Goal: Navigation & Orientation: Find specific page/section

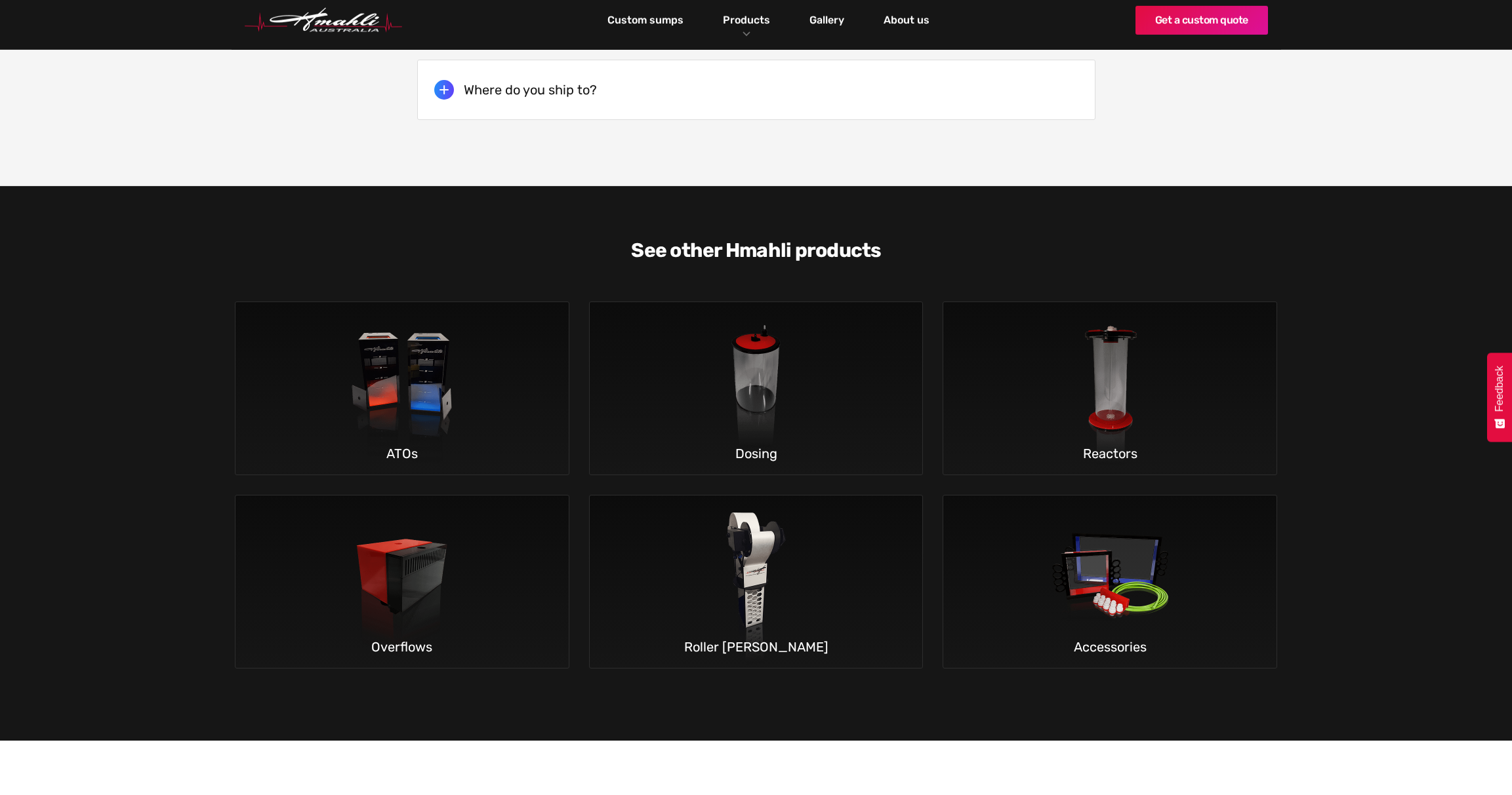
scroll to position [3732, 0]
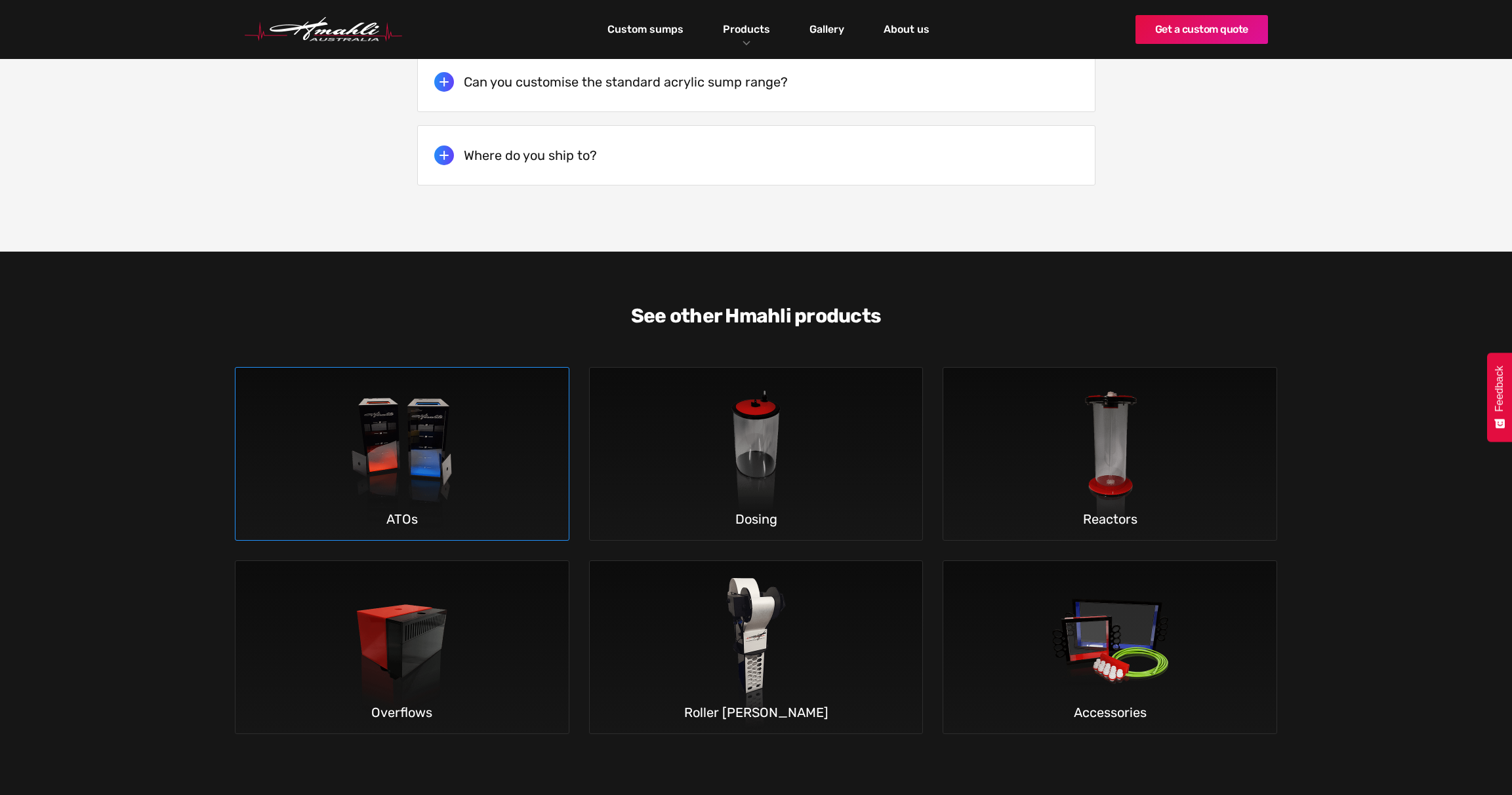
click at [425, 461] on img at bounding box center [401, 453] width 193 height 173
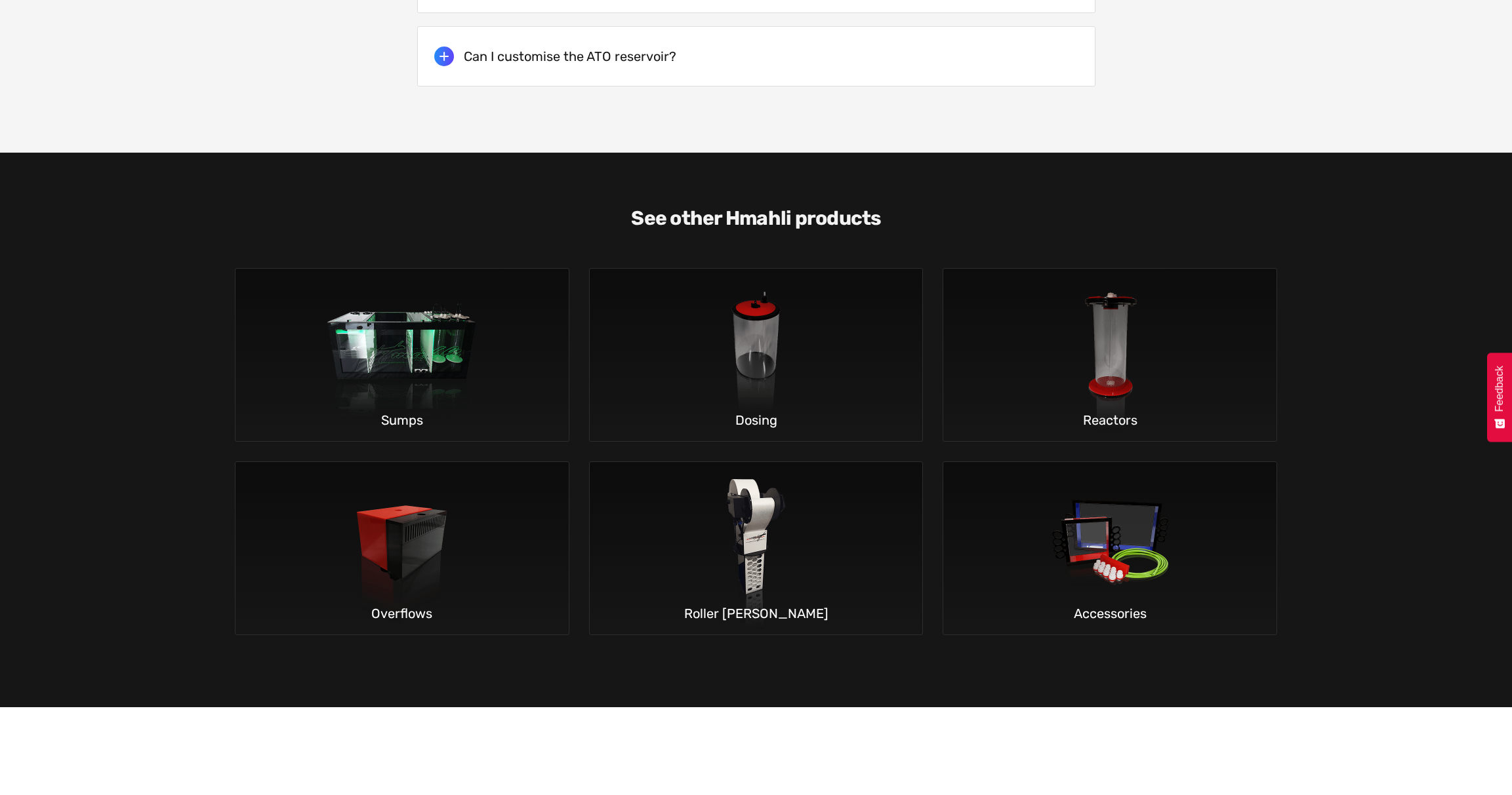
scroll to position [3198, 0]
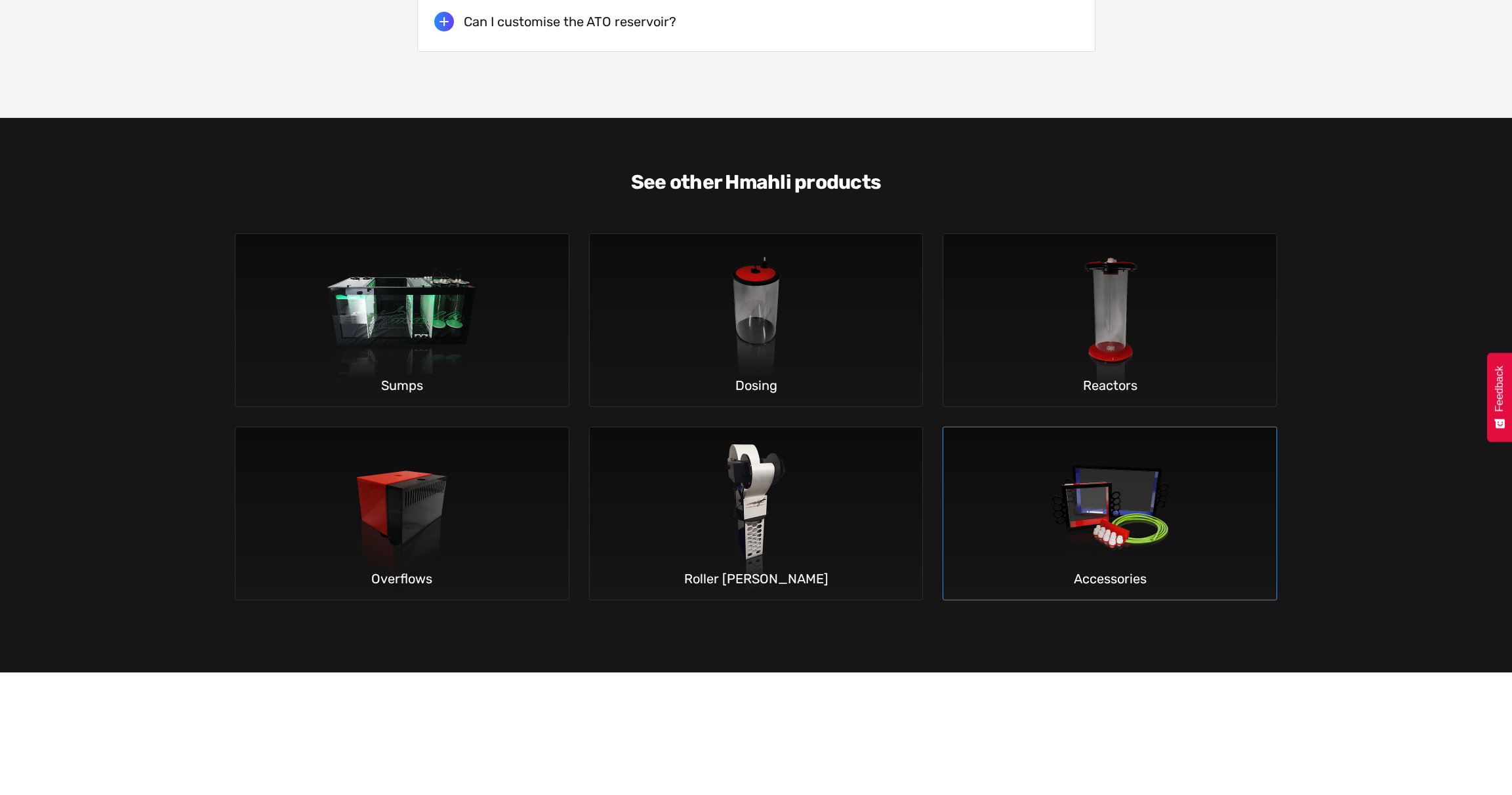
click at [1093, 508] on img at bounding box center [1110, 513] width 193 height 173
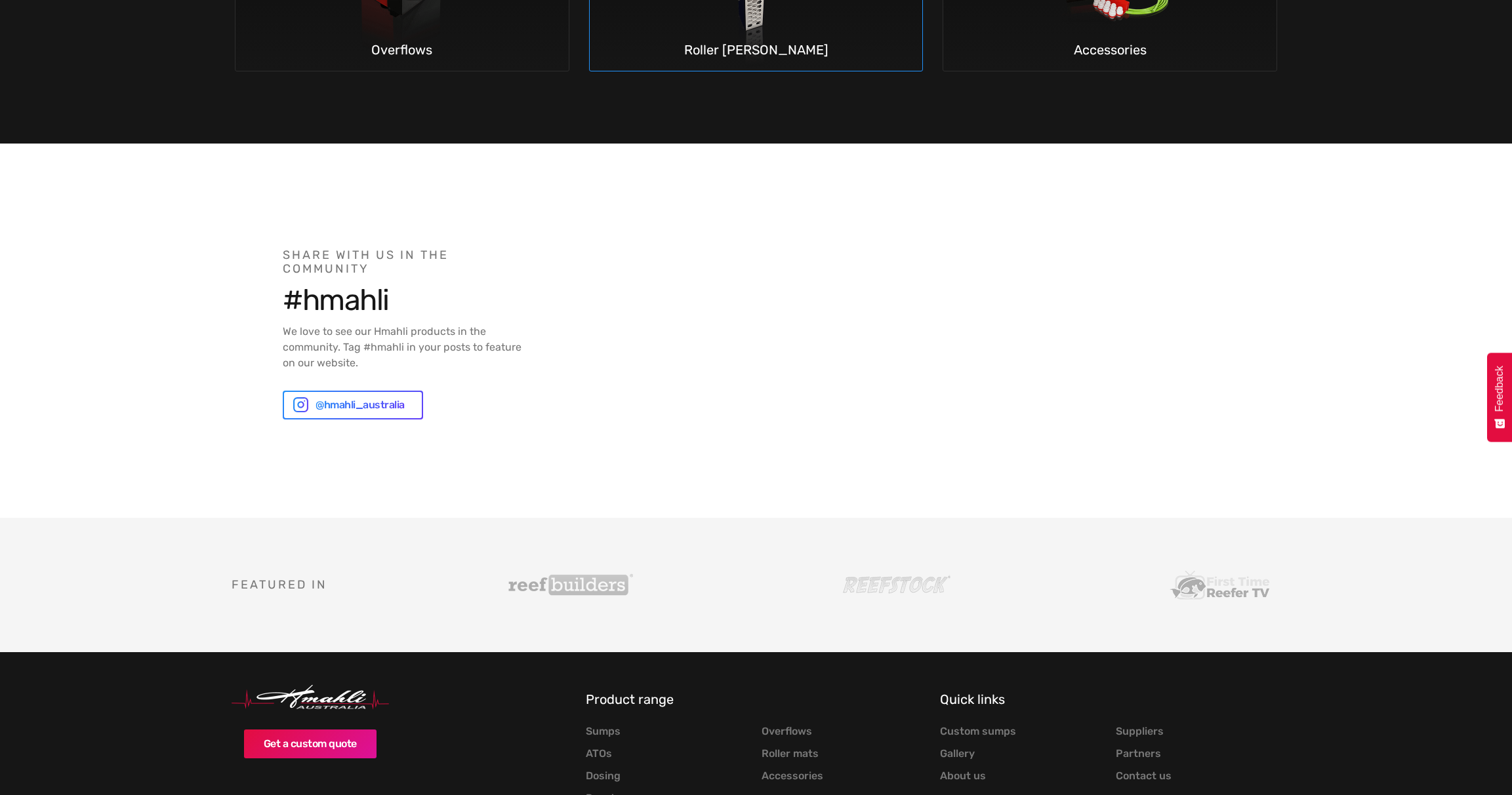
scroll to position [3801, 0]
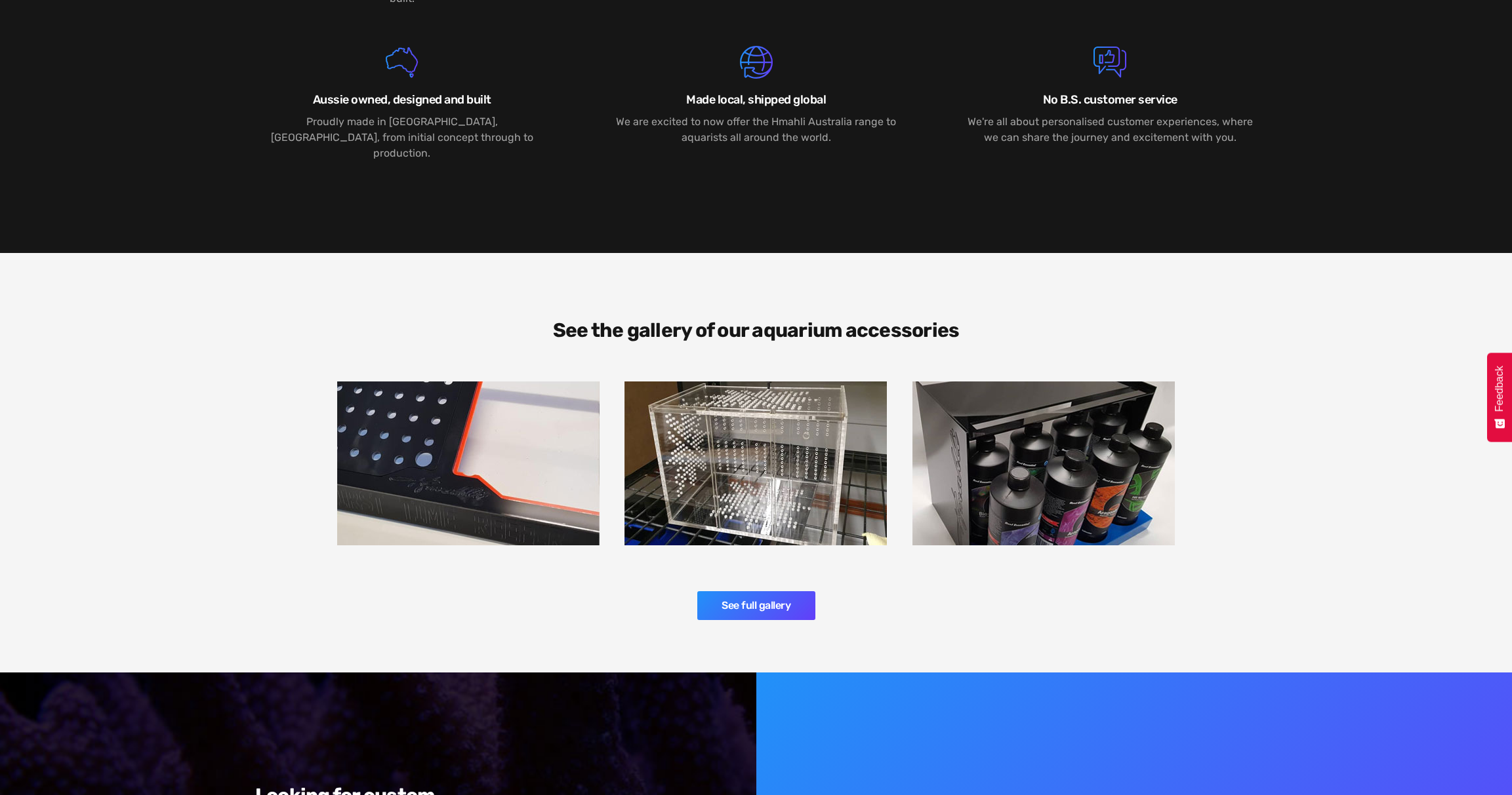
scroll to position [2510, 0]
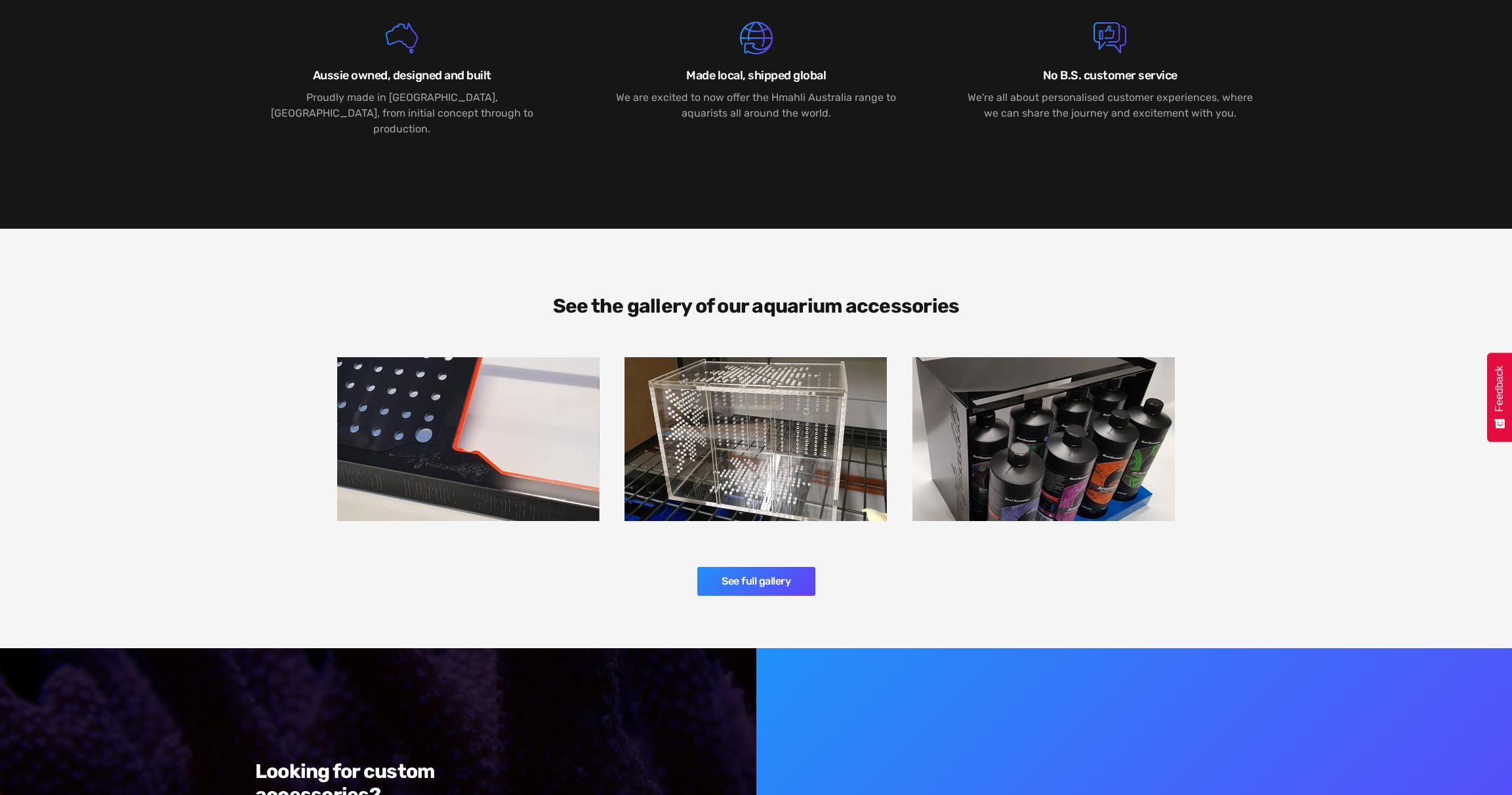
click at [1009, 419] on img at bounding box center [1043, 439] width 262 height 164
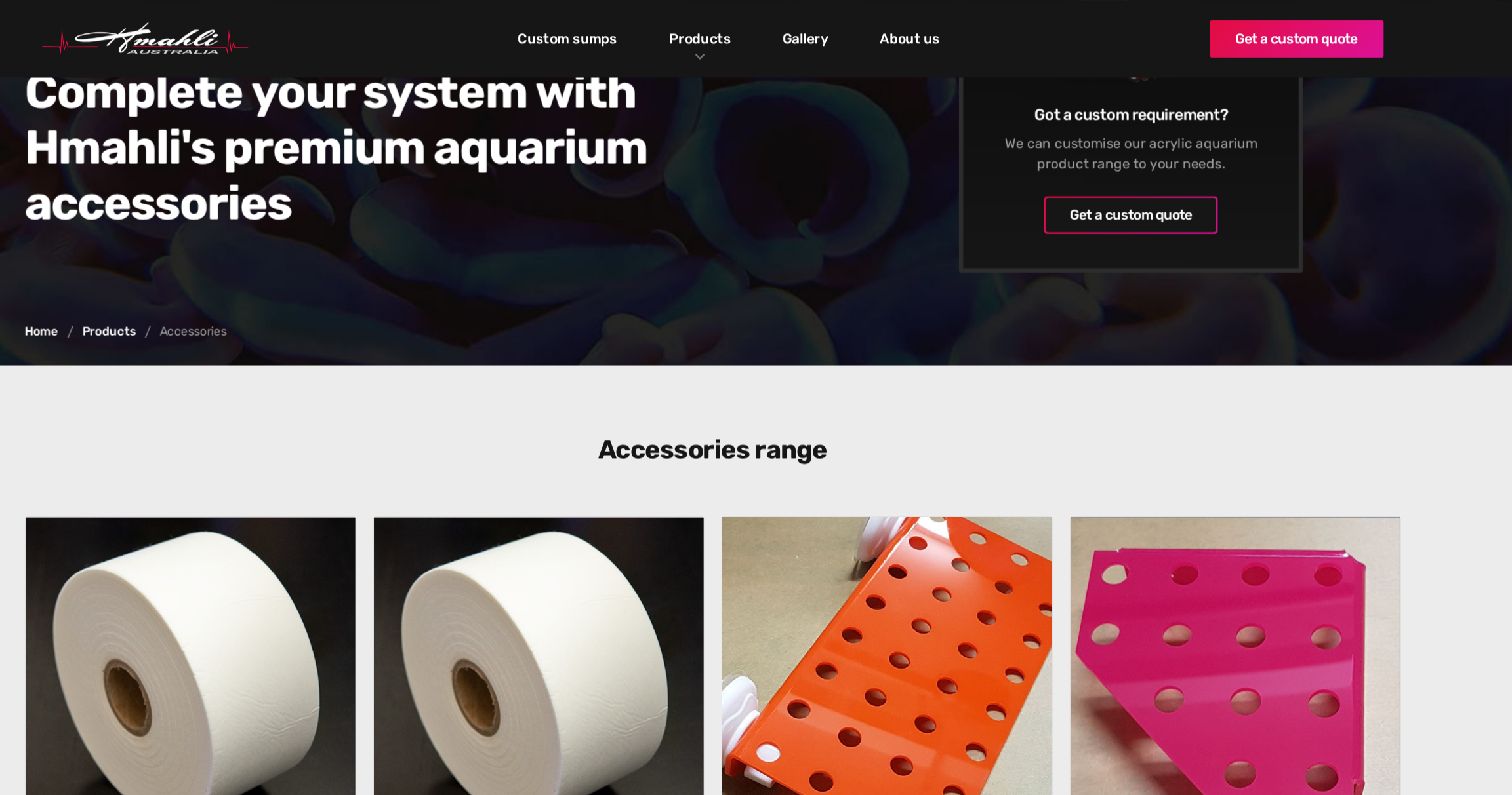
scroll to position [0, 0]
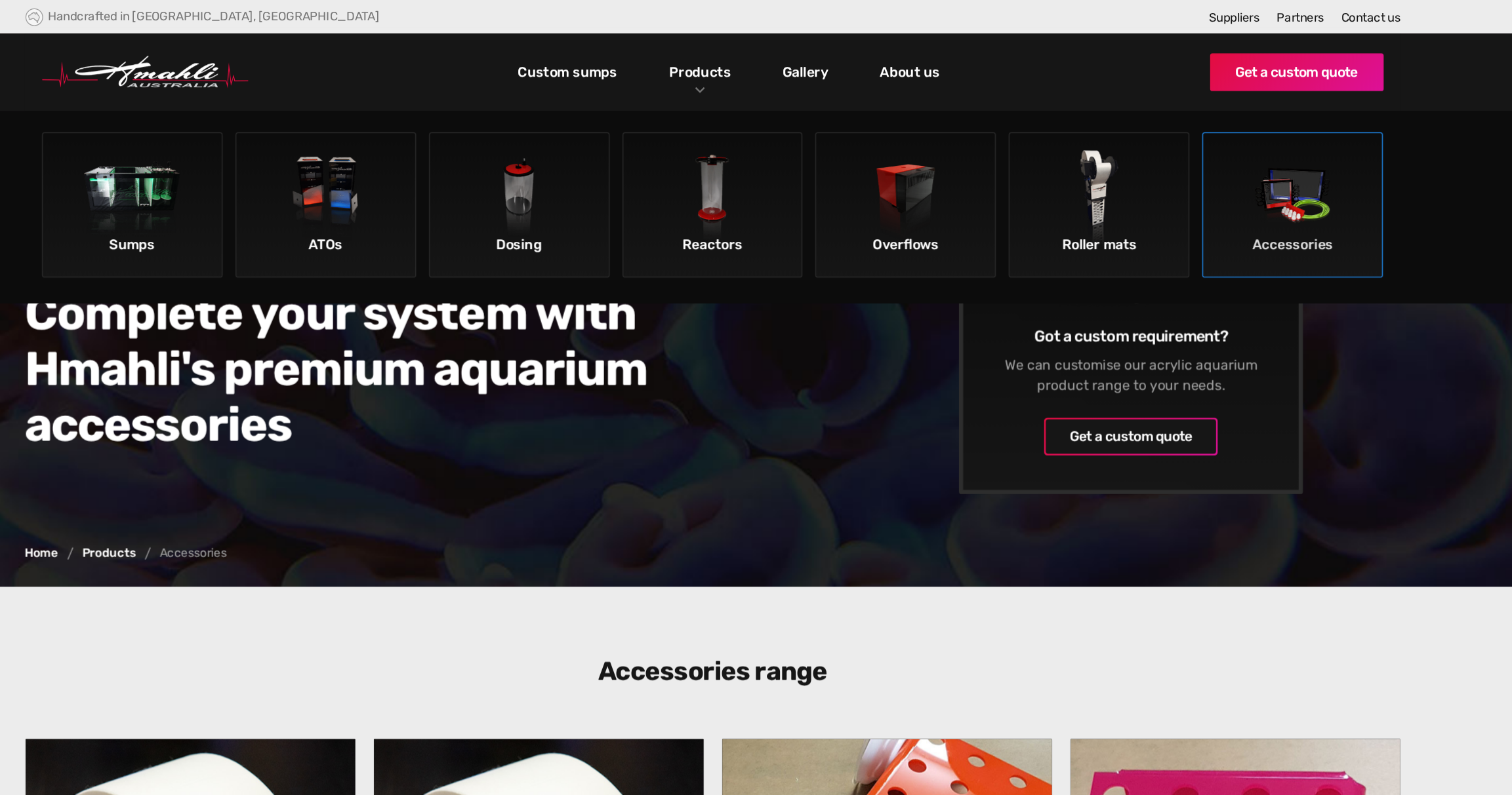
click at [1173, 181] on div "Accessories" at bounding box center [1198, 186] width 130 height 22
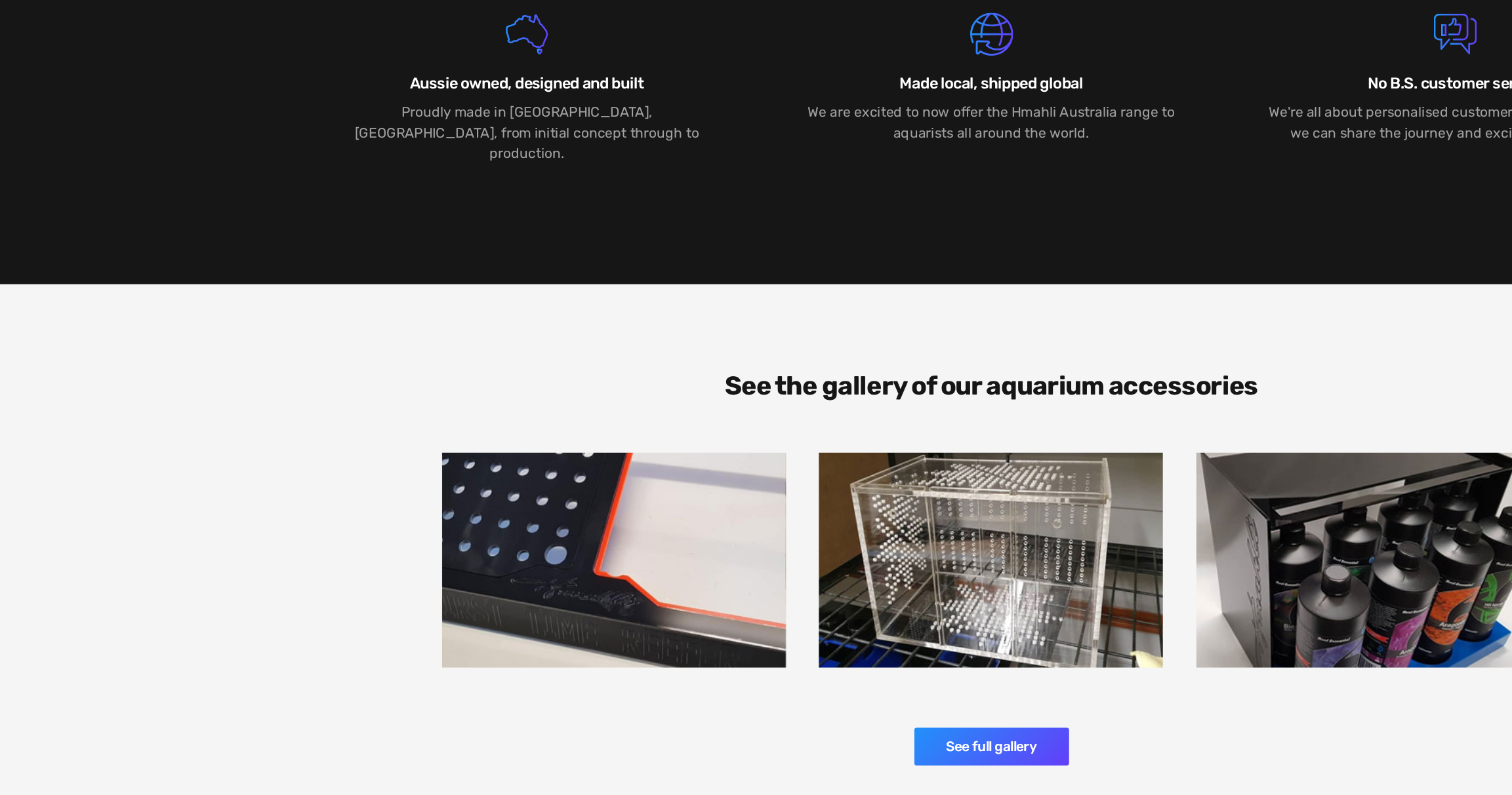
scroll to position [2338, 0]
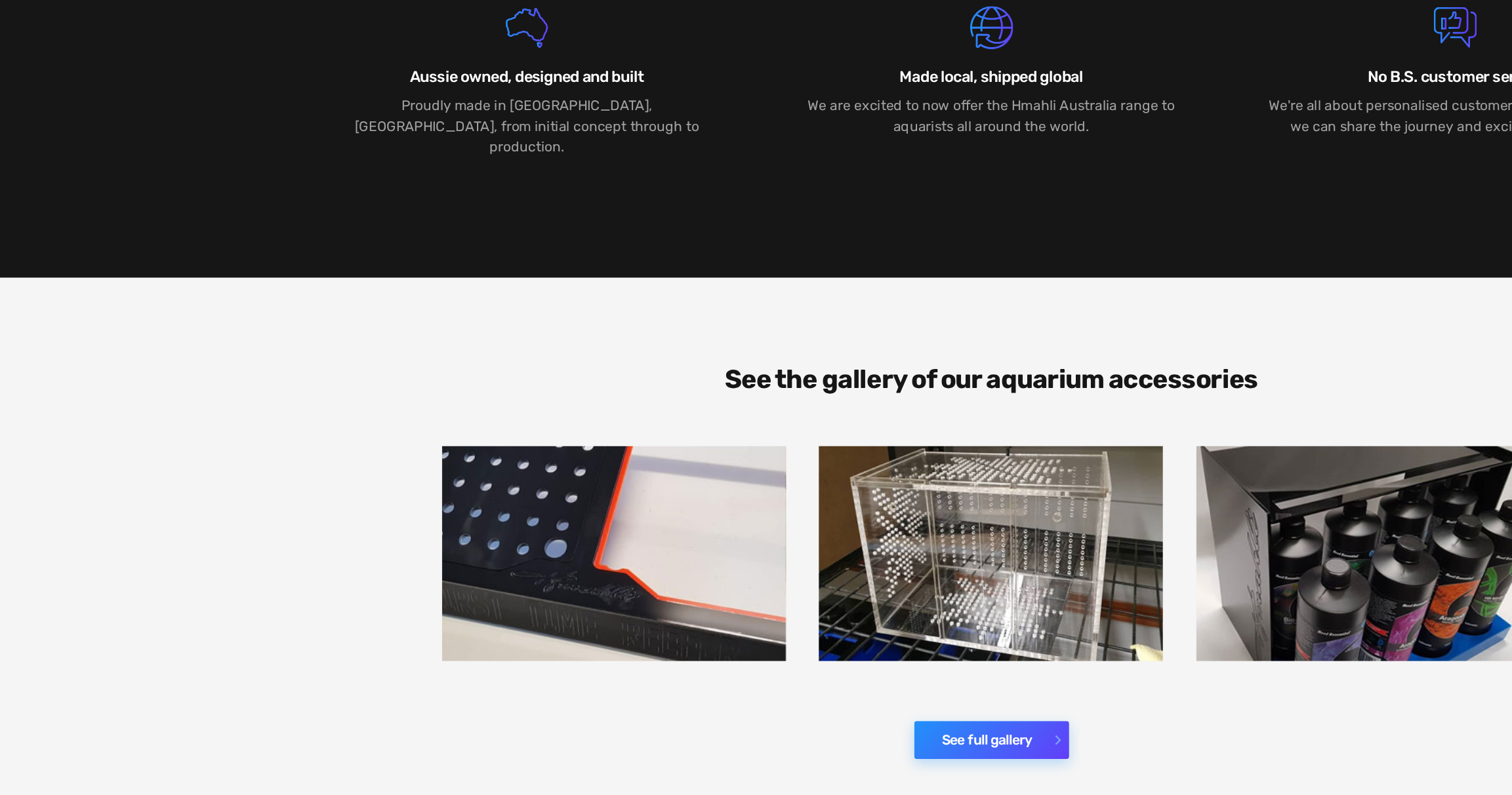
click at [717, 739] on link "See full gallery" at bounding box center [756, 753] width 118 height 29
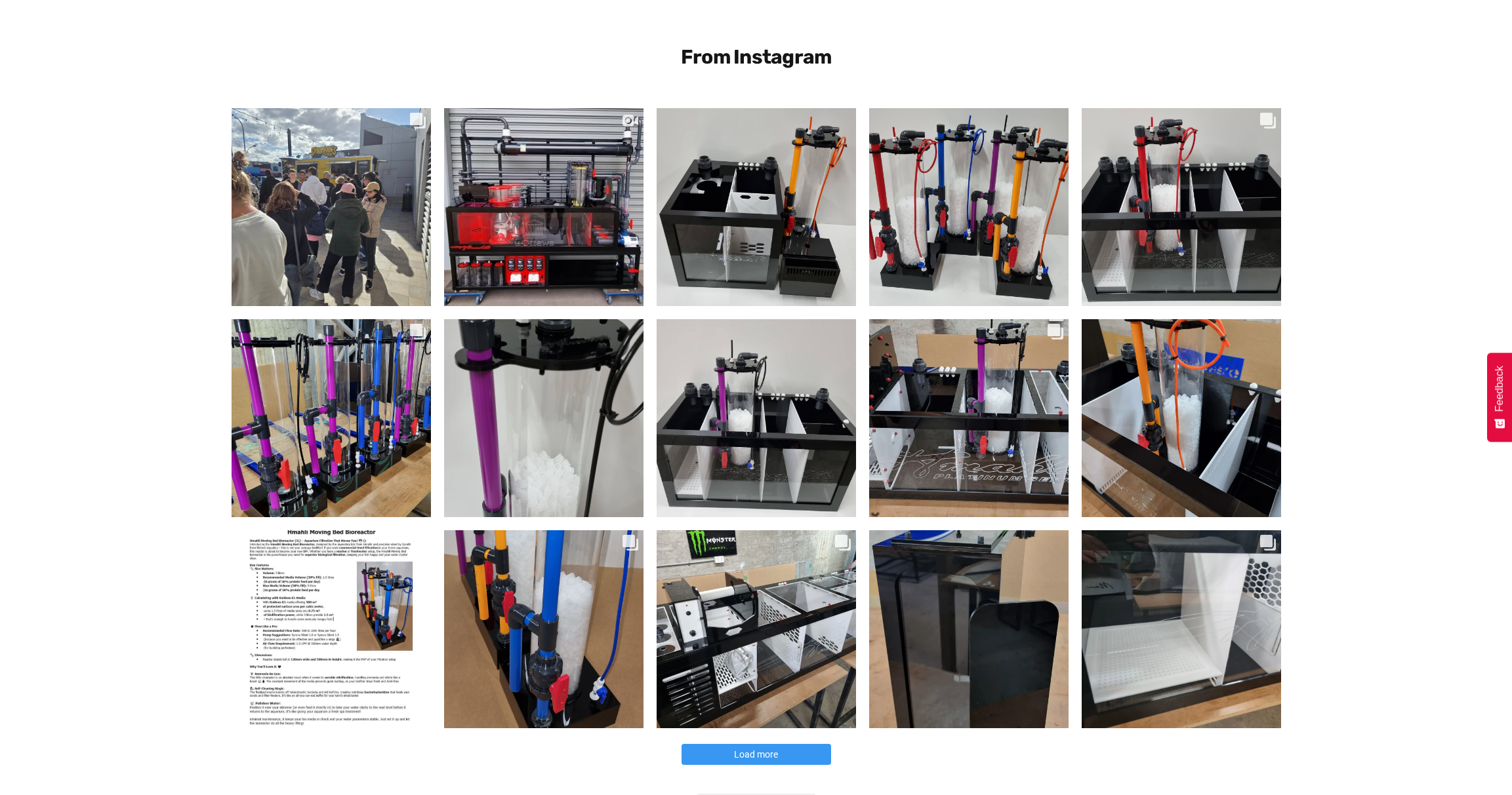
scroll to position [398, 0]
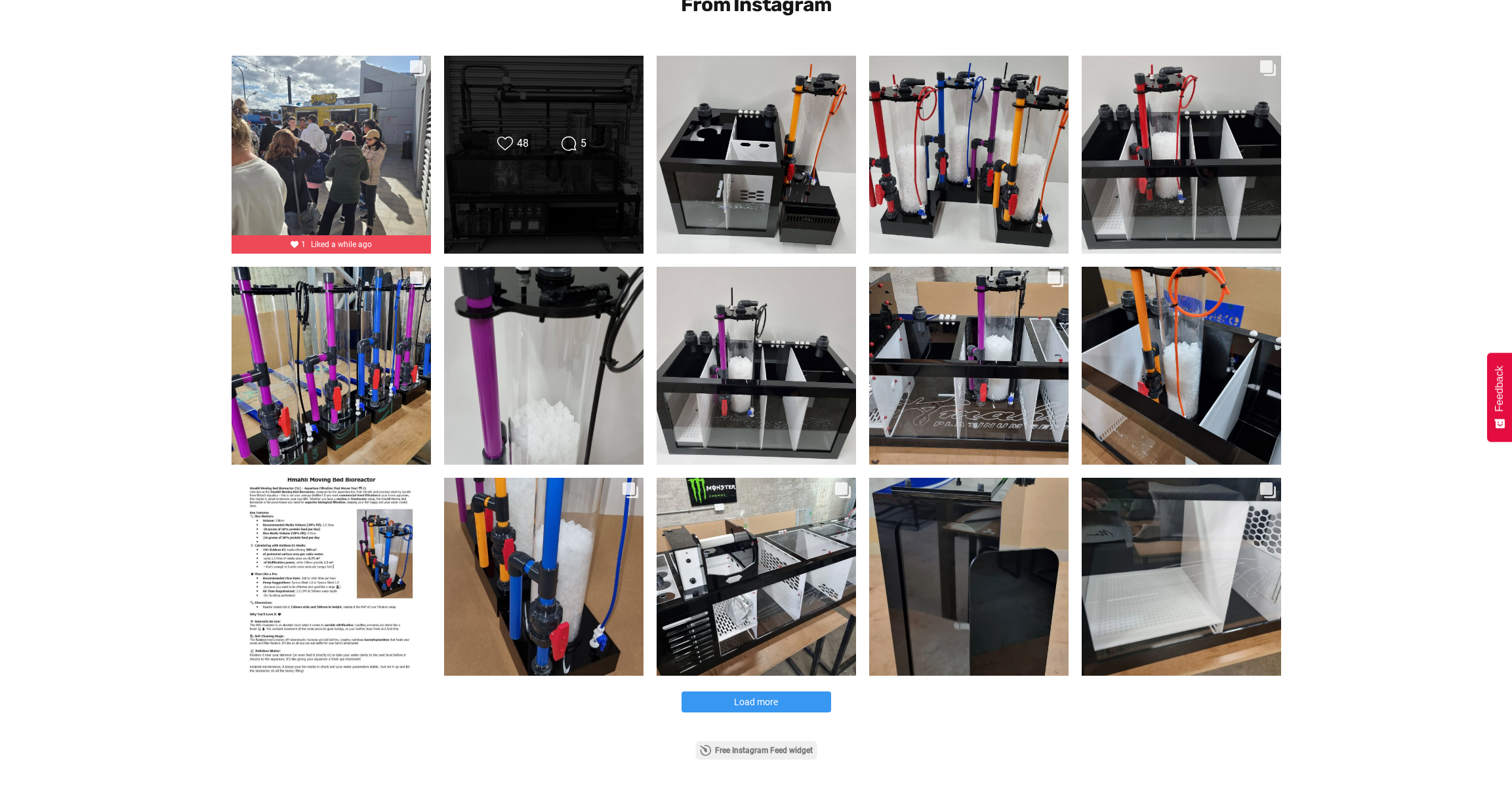
click at [539, 221] on div "Likes Count 48 Comments Count 5" at bounding box center [544, 154] width 201 height 199
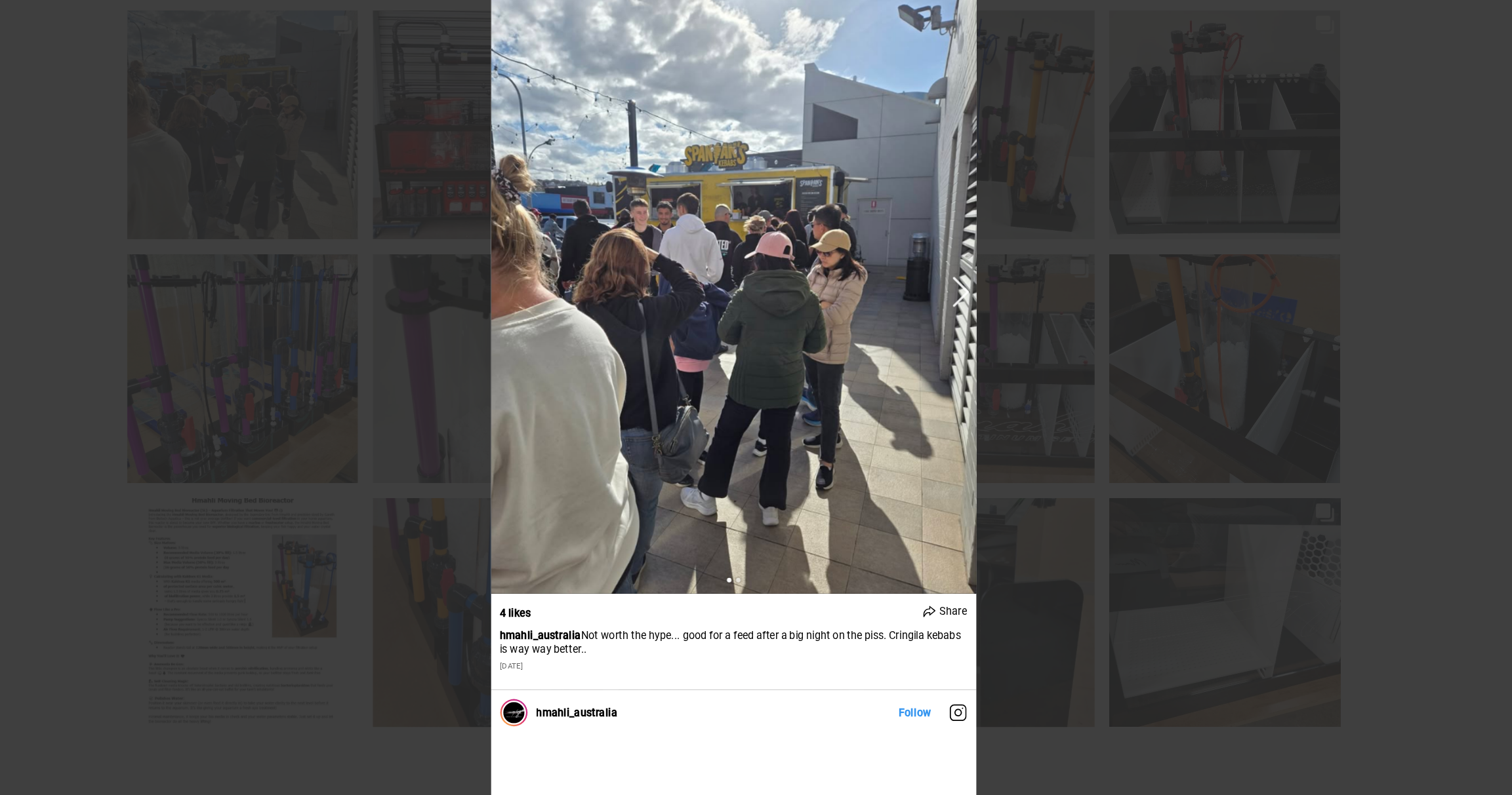
scroll to position [0, 0]
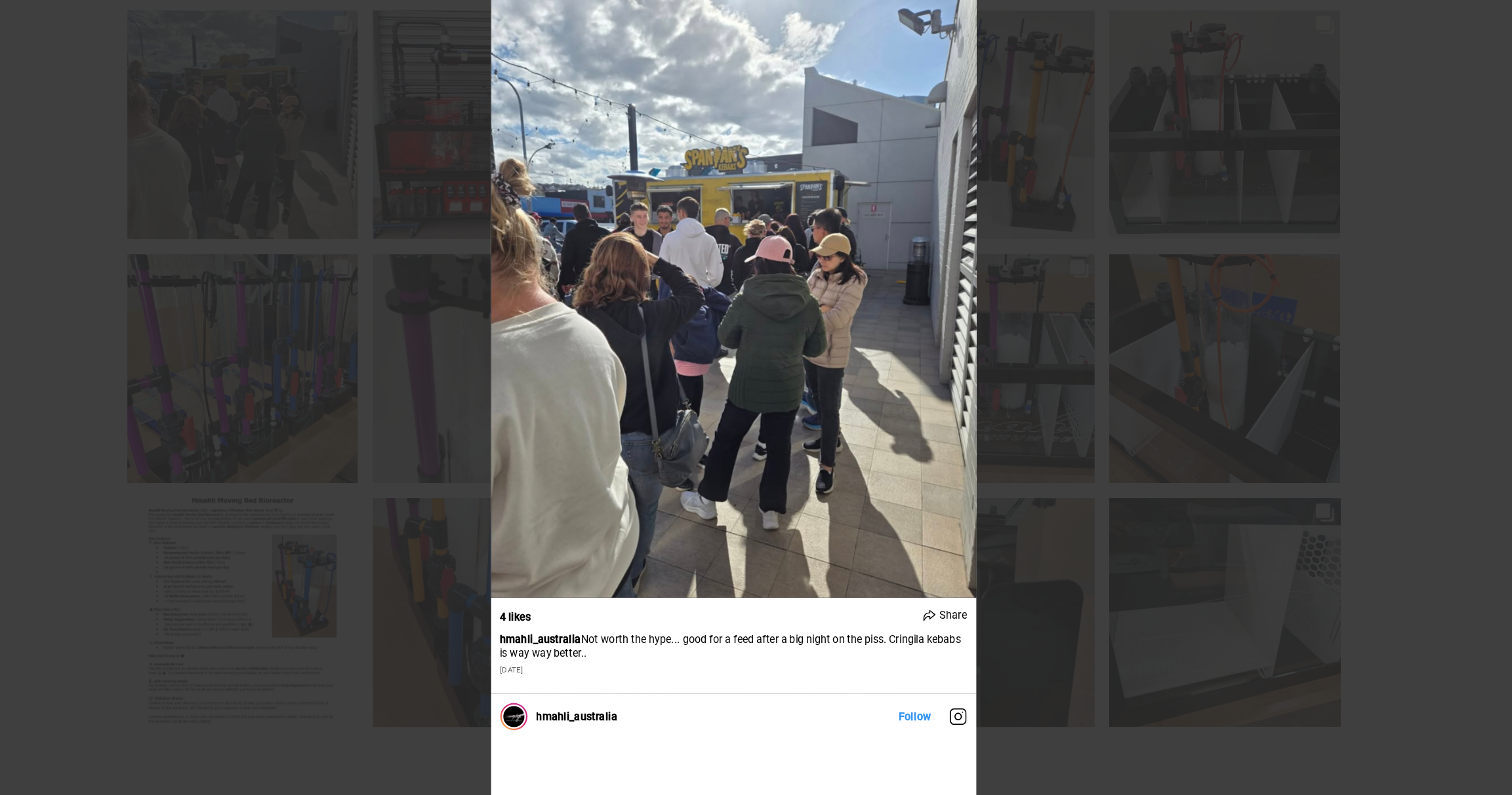
click at [1108, 388] on div "hmahli_australia Follow" at bounding box center [756, 398] width 1512 height 795
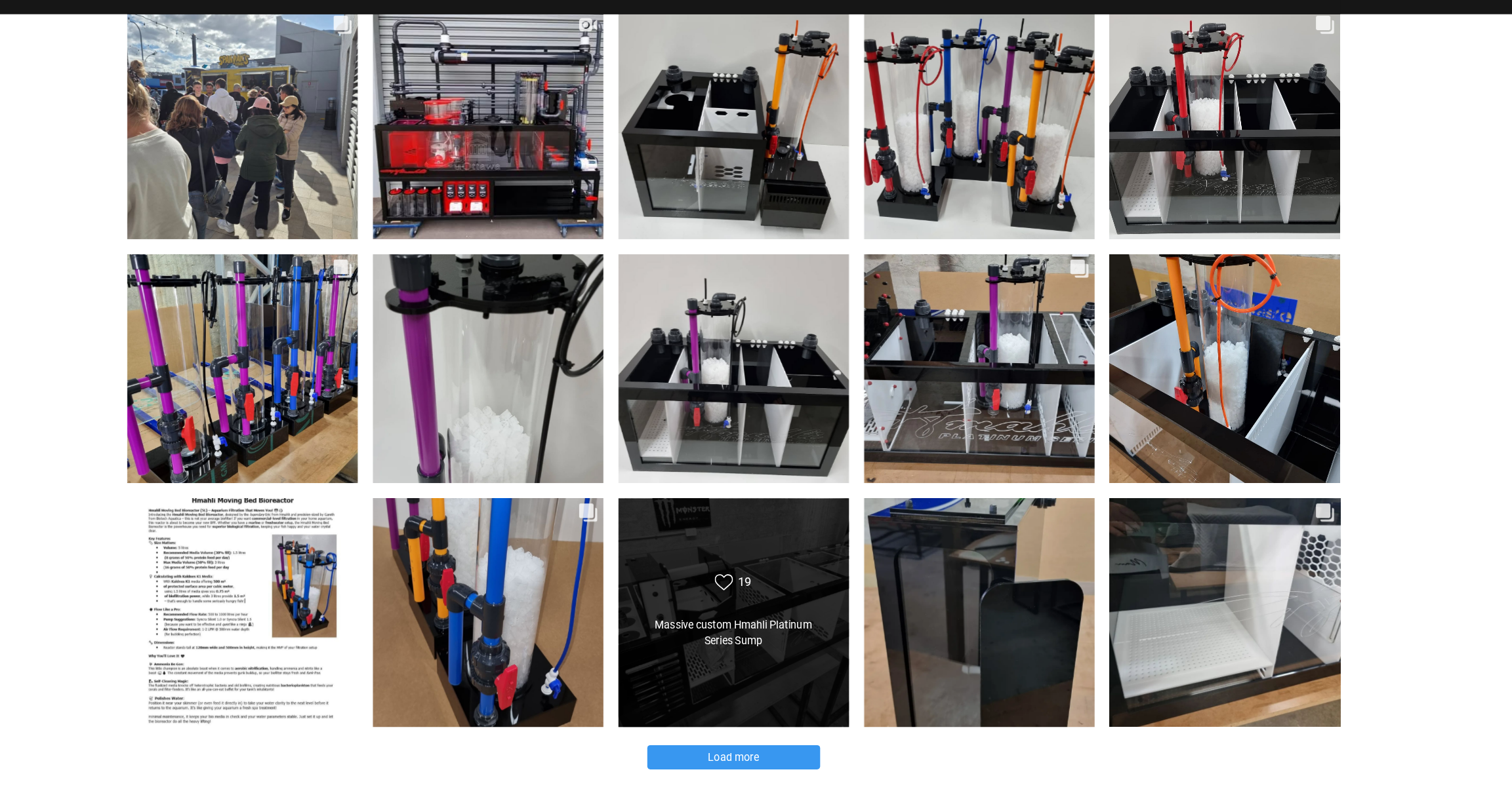
click at [717, 547] on div "Likes Count 19" at bounding box center [756, 552] width 160 height 19
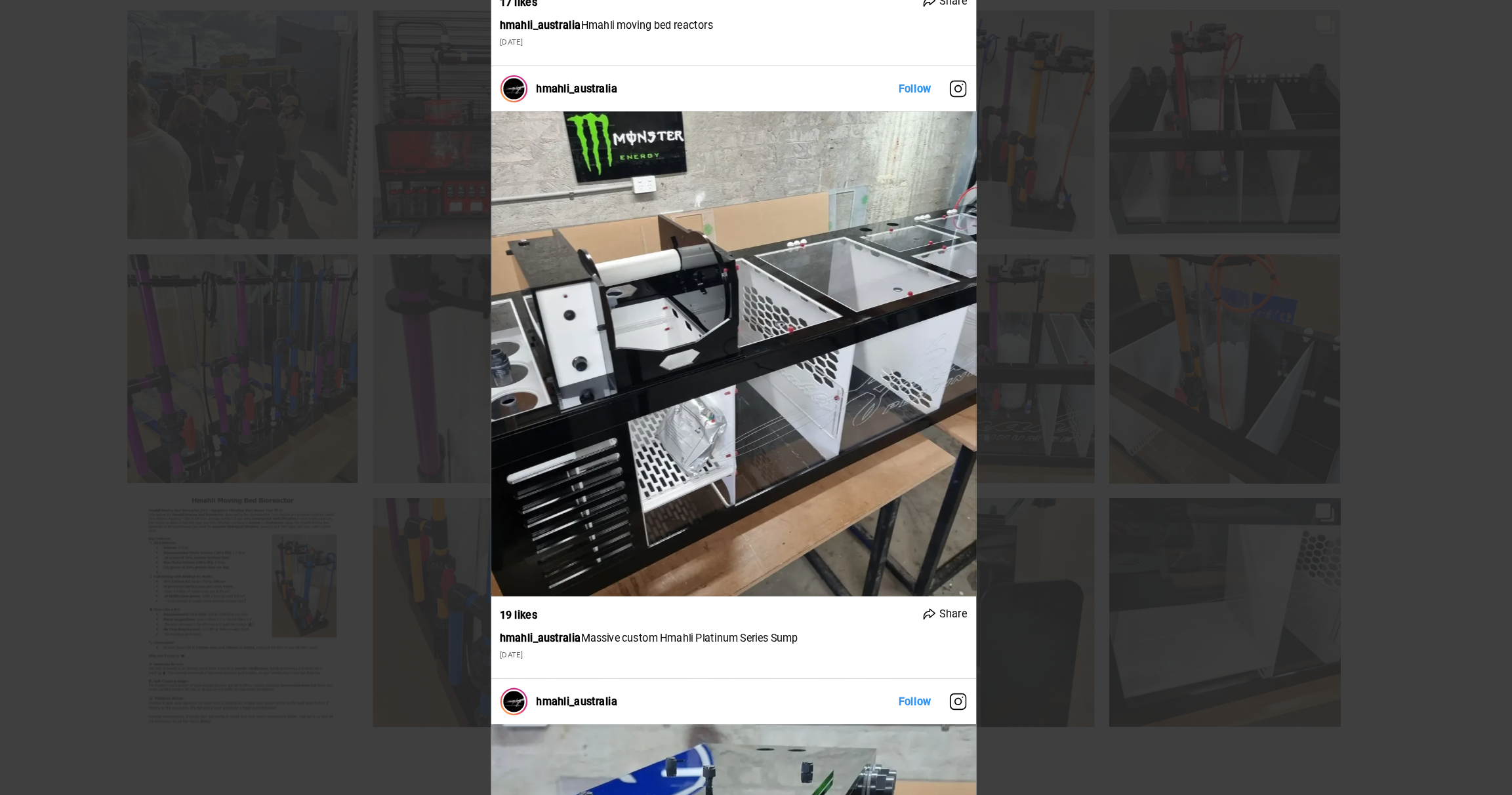
scroll to position [4230, 0]
